Goal: Check status: Check status

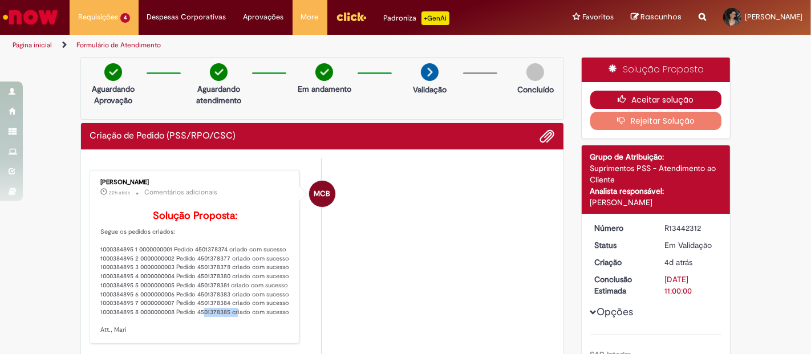
click at [630, 99] on button "Aceitar solução" at bounding box center [656, 100] width 132 height 18
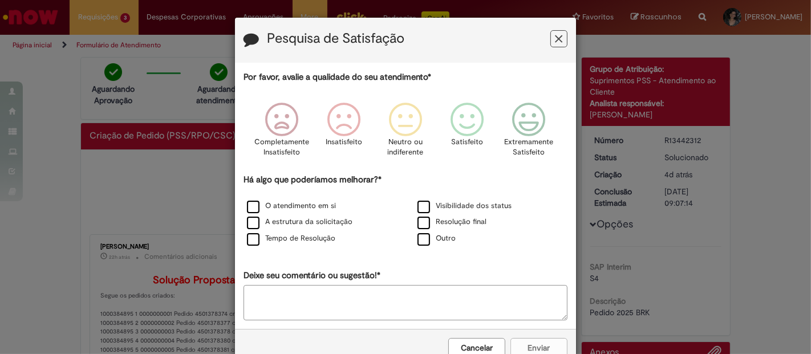
click at [555, 41] on icon "Feedback" at bounding box center [558, 39] width 7 height 12
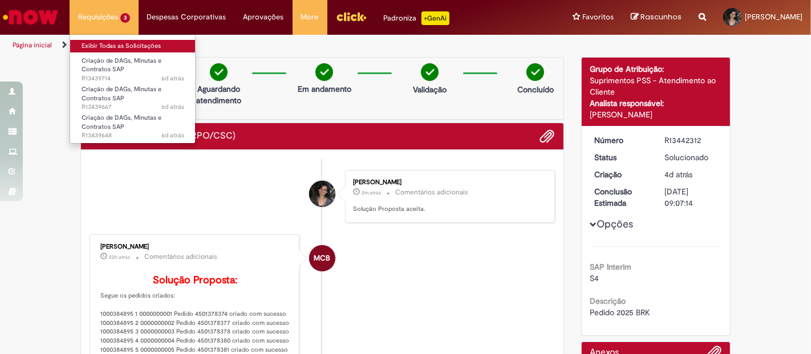
click at [116, 44] on link "Exibir Todas as Solicitações" at bounding box center [132, 46] width 125 height 13
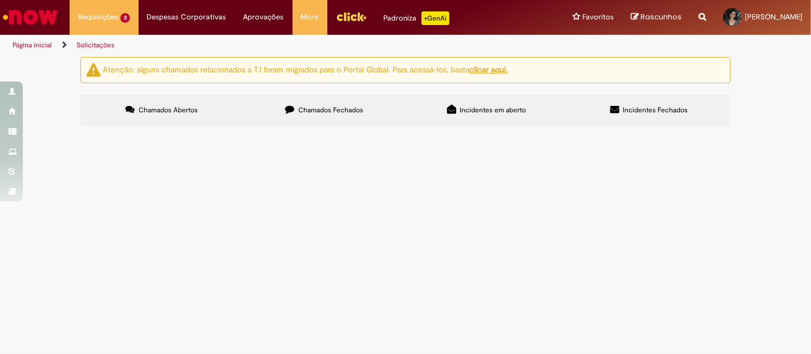
drag, startPoint x: 114, startPoint y: 199, endPoint x: 131, endPoint y: 207, distance: 19.1
click at [0, 0] on td "R13439714" at bounding box center [0, 0] width 0 height 0
click at [0, 0] on td "Criação de DAGs, Minutas e Contratos SAP" at bounding box center [0, 0] width 0 height 0
click at [0, 0] on span "R13439714" at bounding box center [0, 0] width 0 height 0
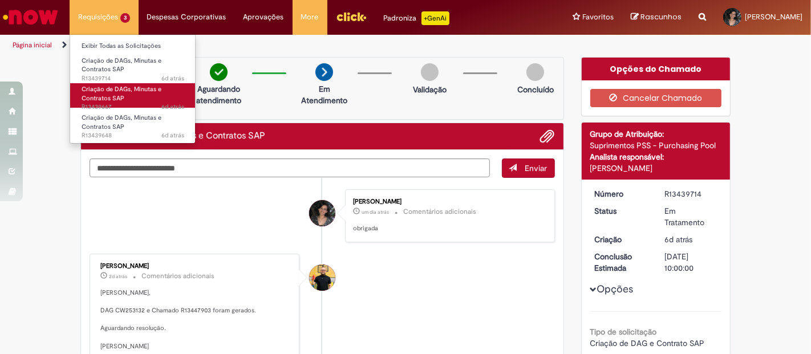
click at [119, 101] on span "Criação de DAGs, Minutas e Contratos SAP" at bounding box center [122, 94] width 80 height 18
